Goal: Transaction & Acquisition: Book appointment/travel/reservation

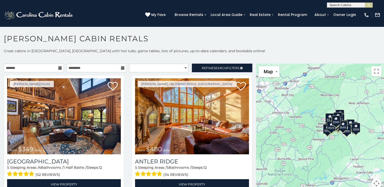
click at [59, 70] on icon at bounding box center [60, 68] width 4 height 4
click at [59, 69] on icon at bounding box center [60, 68] width 4 height 4
click at [58, 67] on icon at bounding box center [60, 68] width 4 height 4
click at [38, 70] on input "text" at bounding box center [34, 68] width 60 height 9
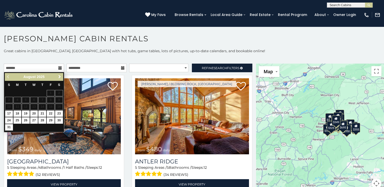
click at [60, 76] on span "Next" at bounding box center [60, 77] width 4 height 4
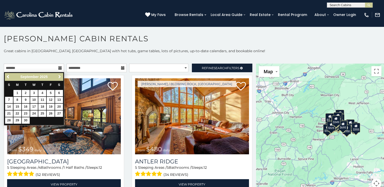
click at [60, 76] on span "Next" at bounding box center [60, 77] width 4 height 4
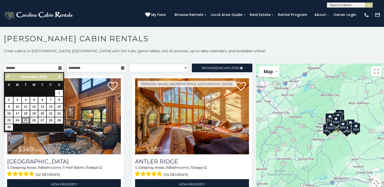
click at [26, 118] on link "25" at bounding box center [26, 120] width 8 height 6
type input "**********"
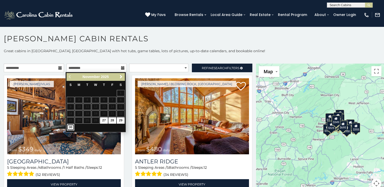
click at [70, 126] on link "30" at bounding box center [71, 127] width 8 height 6
type input "**********"
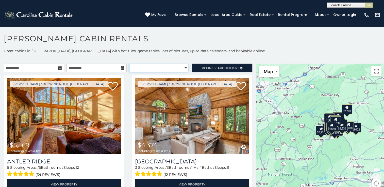
click at [182, 67] on select "**********" at bounding box center [158, 68] width 59 height 9
click at [129, 64] on select "**********" at bounding box center [158, 68] width 59 height 9
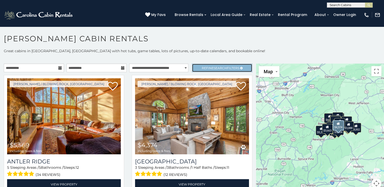
click at [216, 70] on link "Refine Search Filters" at bounding box center [222, 68] width 60 height 9
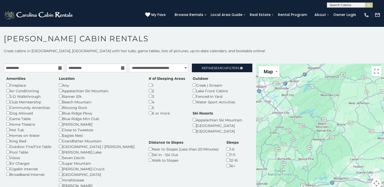
click at [60, 105] on div "Blowing Rock" at bounding box center [100, 108] width 82 height 6
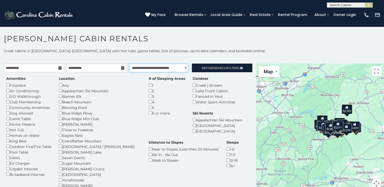
click at [182, 67] on select "**********" at bounding box center [158, 68] width 59 height 9
select select "*********"
click at [129, 64] on select "**********" at bounding box center [158, 68] width 59 height 9
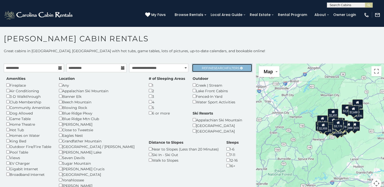
click at [226, 67] on span "Refine Search Filters" at bounding box center [221, 68] width 38 height 4
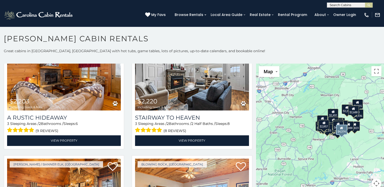
scroll to position [290, 0]
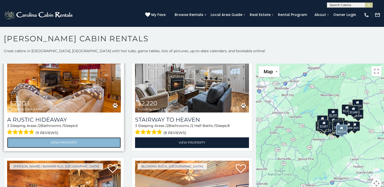
click at [66, 139] on link "View Property" at bounding box center [64, 142] width 114 height 10
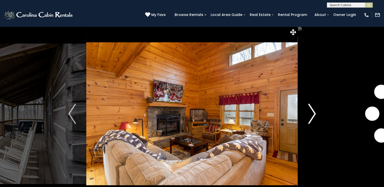
click at [313, 112] on img "Next" at bounding box center [312, 114] width 8 height 20
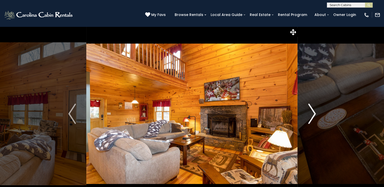
click at [312, 116] on img "Next" at bounding box center [312, 114] width 8 height 20
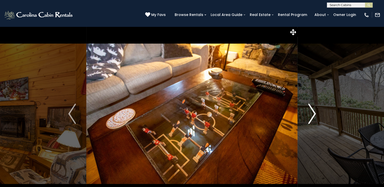
click at [313, 117] on img "Next" at bounding box center [312, 114] width 8 height 20
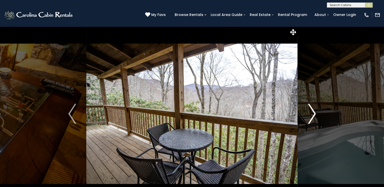
click at [313, 117] on img "Next" at bounding box center [312, 114] width 8 height 20
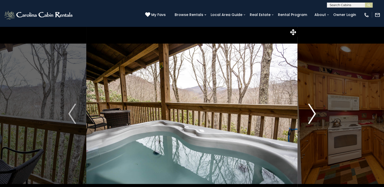
click at [313, 118] on img "Next" at bounding box center [312, 114] width 8 height 20
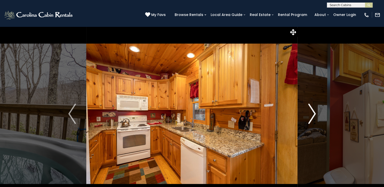
click at [313, 118] on img "Next" at bounding box center [312, 114] width 8 height 20
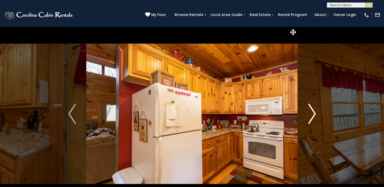
click at [313, 118] on img "Next" at bounding box center [312, 114] width 8 height 20
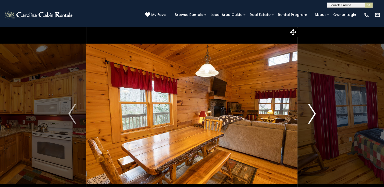
click at [313, 118] on img "Next" at bounding box center [312, 114] width 8 height 20
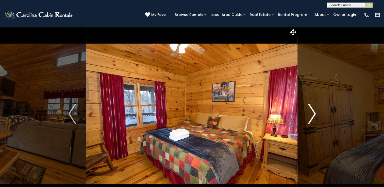
click at [313, 119] on img "Next" at bounding box center [312, 114] width 8 height 20
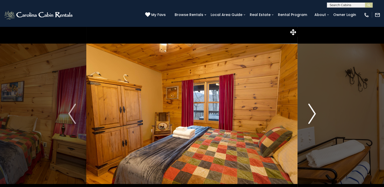
click at [313, 119] on img "Next" at bounding box center [312, 114] width 8 height 20
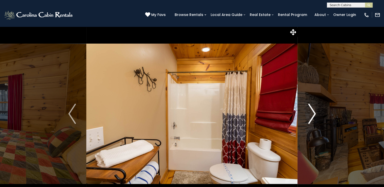
click at [313, 119] on img "Next" at bounding box center [312, 114] width 8 height 20
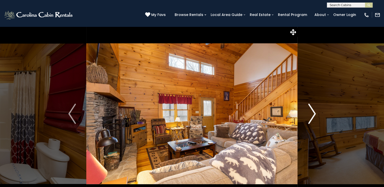
click at [313, 119] on img "Next" at bounding box center [312, 114] width 8 height 20
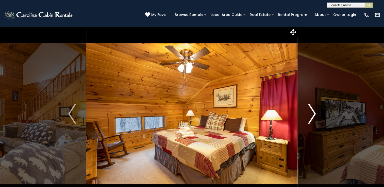
click at [313, 120] on img "Next" at bounding box center [312, 114] width 8 height 20
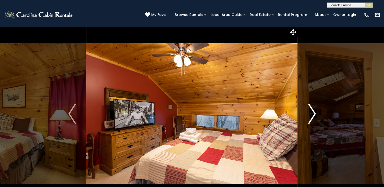
click at [313, 122] on img "Next" at bounding box center [312, 114] width 8 height 20
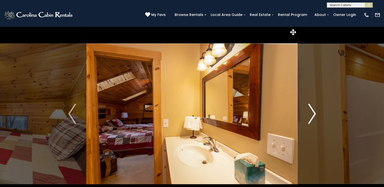
click at [312, 113] on img "Next" at bounding box center [312, 114] width 8 height 20
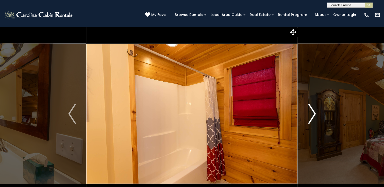
click at [312, 113] on img "Next" at bounding box center [312, 114] width 8 height 20
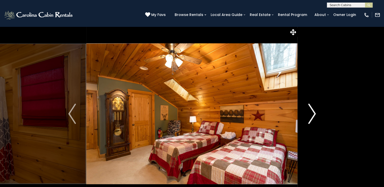
click at [312, 114] on img "Next" at bounding box center [312, 114] width 8 height 20
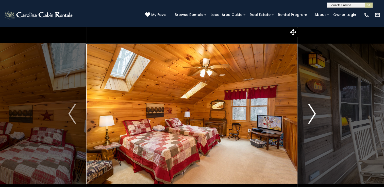
click at [313, 115] on img "Next" at bounding box center [312, 114] width 8 height 20
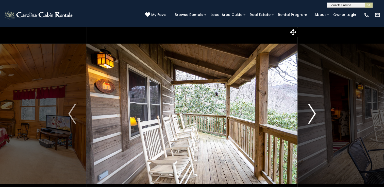
click at [313, 115] on img "Next" at bounding box center [312, 114] width 8 height 20
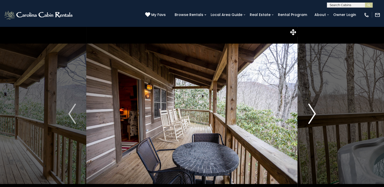
click at [313, 115] on img "Next" at bounding box center [312, 114] width 8 height 20
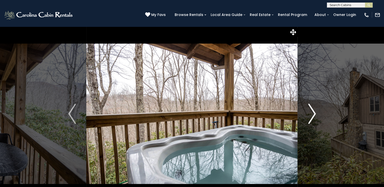
click at [314, 116] on img "Next" at bounding box center [312, 114] width 8 height 20
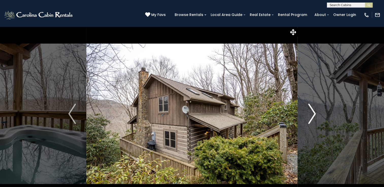
click at [313, 116] on img "Next" at bounding box center [312, 114] width 8 height 20
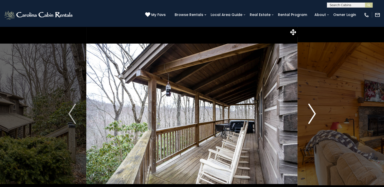
click at [314, 117] on img "Next" at bounding box center [312, 114] width 8 height 20
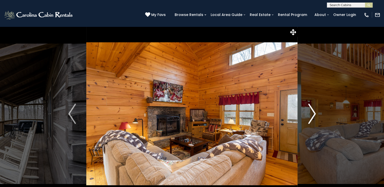
click at [314, 115] on img "Next" at bounding box center [312, 114] width 8 height 20
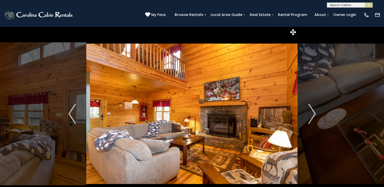
click at [315, 116] on img "Next" at bounding box center [312, 114] width 8 height 20
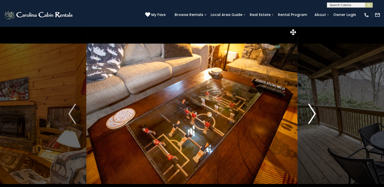
click at [314, 112] on img "Next" at bounding box center [312, 114] width 8 height 20
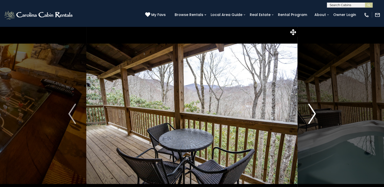
click at [314, 112] on img "Next" at bounding box center [312, 114] width 8 height 20
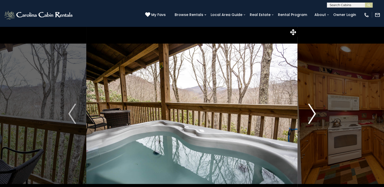
click at [314, 112] on img "Next" at bounding box center [312, 114] width 8 height 20
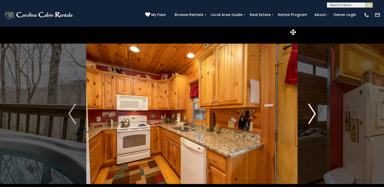
click at [314, 112] on img "Next" at bounding box center [312, 114] width 8 height 20
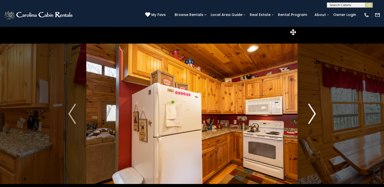
click at [314, 112] on img "Next" at bounding box center [312, 114] width 8 height 20
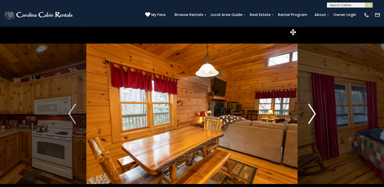
click at [314, 112] on img "Next" at bounding box center [312, 114] width 8 height 20
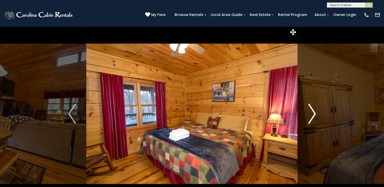
click at [314, 112] on img "Next" at bounding box center [312, 114] width 8 height 20
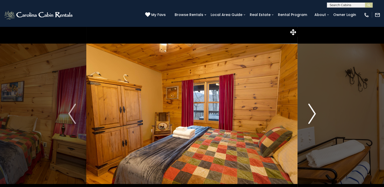
click at [314, 112] on img "Next" at bounding box center [312, 114] width 8 height 20
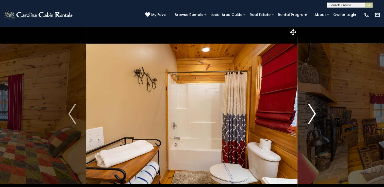
click at [314, 112] on img "Next" at bounding box center [312, 114] width 8 height 20
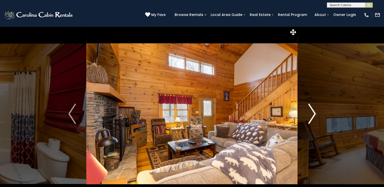
click at [314, 112] on img "Next" at bounding box center [312, 114] width 8 height 20
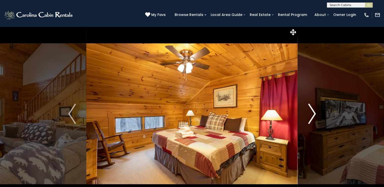
click at [314, 112] on img "Next" at bounding box center [312, 114] width 8 height 20
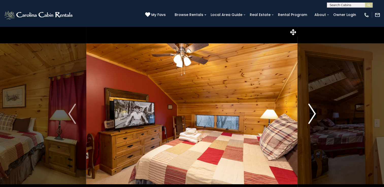
click at [314, 112] on img "Next" at bounding box center [312, 114] width 8 height 20
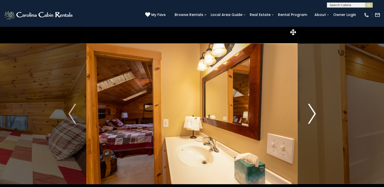
click at [314, 112] on img "Next" at bounding box center [312, 114] width 8 height 20
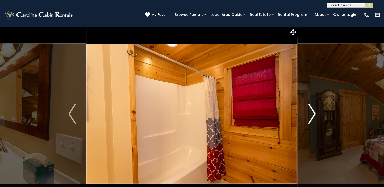
click at [314, 112] on img "Next" at bounding box center [312, 114] width 8 height 20
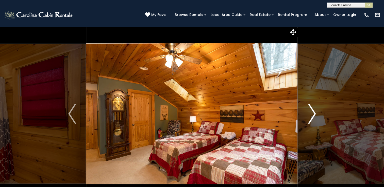
click at [314, 112] on img "Next" at bounding box center [312, 114] width 8 height 20
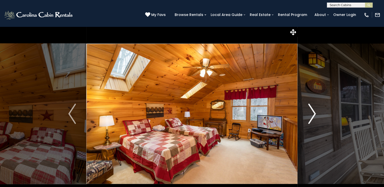
click at [314, 112] on img "Next" at bounding box center [312, 114] width 8 height 20
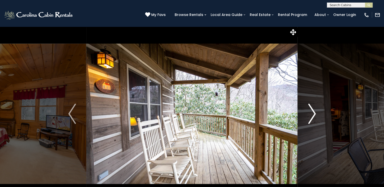
click at [314, 112] on img "Next" at bounding box center [312, 114] width 8 height 20
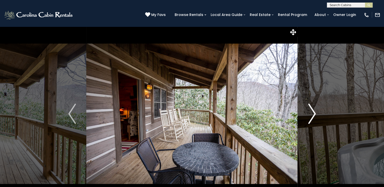
click at [314, 112] on img "Next" at bounding box center [312, 114] width 8 height 20
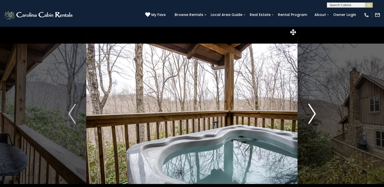
click at [314, 112] on img "Next" at bounding box center [312, 114] width 8 height 20
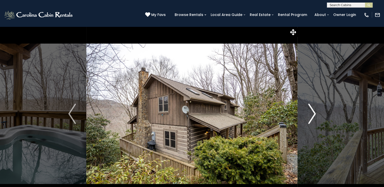
click at [314, 112] on img "Next" at bounding box center [312, 114] width 8 height 20
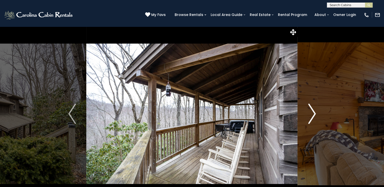
click at [315, 114] on img "Next" at bounding box center [312, 114] width 8 height 20
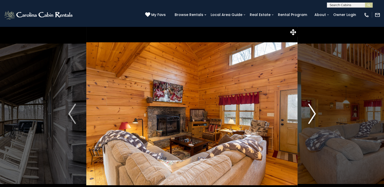
click at [315, 114] on img "Next" at bounding box center [312, 114] width 8 height 20
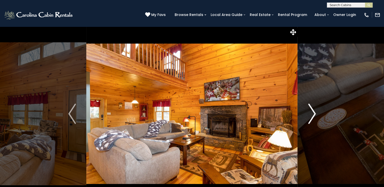
click at [315, 114] on img "Next" at bounding box center [312, 114] width 8 height 20
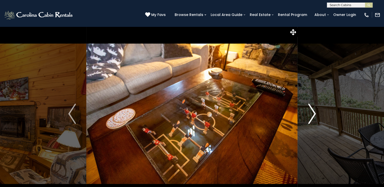
click at [315, 114] on img "Next" at bounding box center [312, 114] width 8 height 20
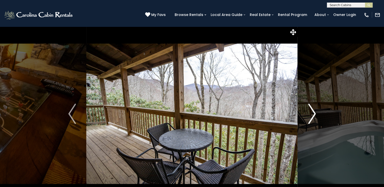
click at [315, 114] on img "Next" at bounding box center [312, 114] width 8 height 20
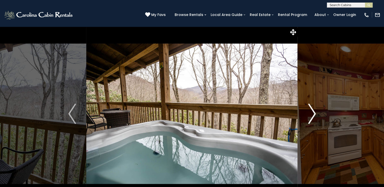
click at [315, 114] on img "Next" at bounding box center [312, 114] width 8 height 20
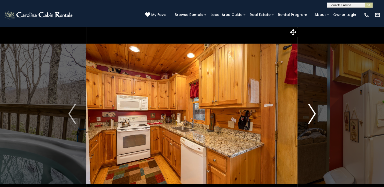
click at [315, 114] on img "Next" at bounding box center [312, 114] width 8 height 20
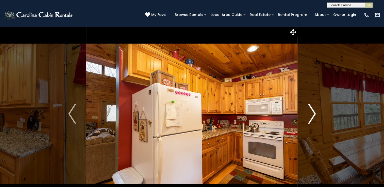
click at [315, 114] on img "Next" at bounding box center [312, 114] width 8 height 20
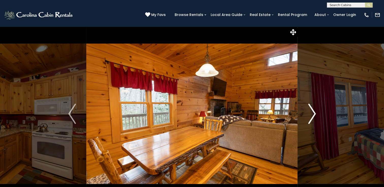
click at [315, 114] on img "Next" at bounding box center [312, 114] width 8 height 20
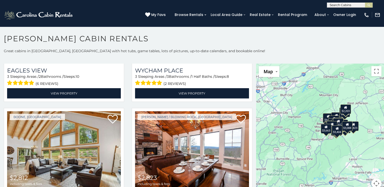
scroll to position [1327, 0]
